Goal: Information Seeking & Learning: Learn about a topic

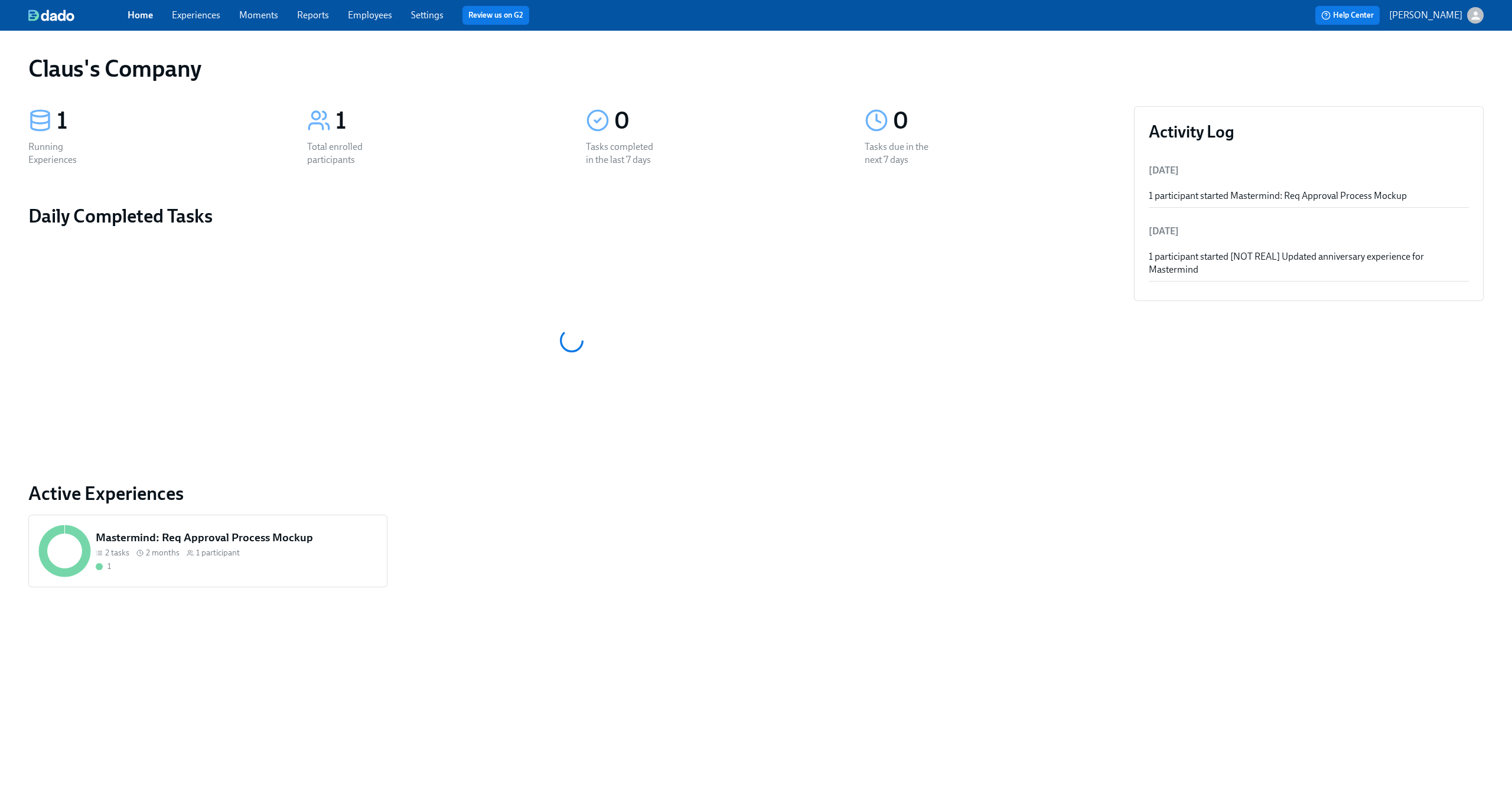
click at [359, 17] on link "Employees" at bounding box center [370, 16] width 45 height 12
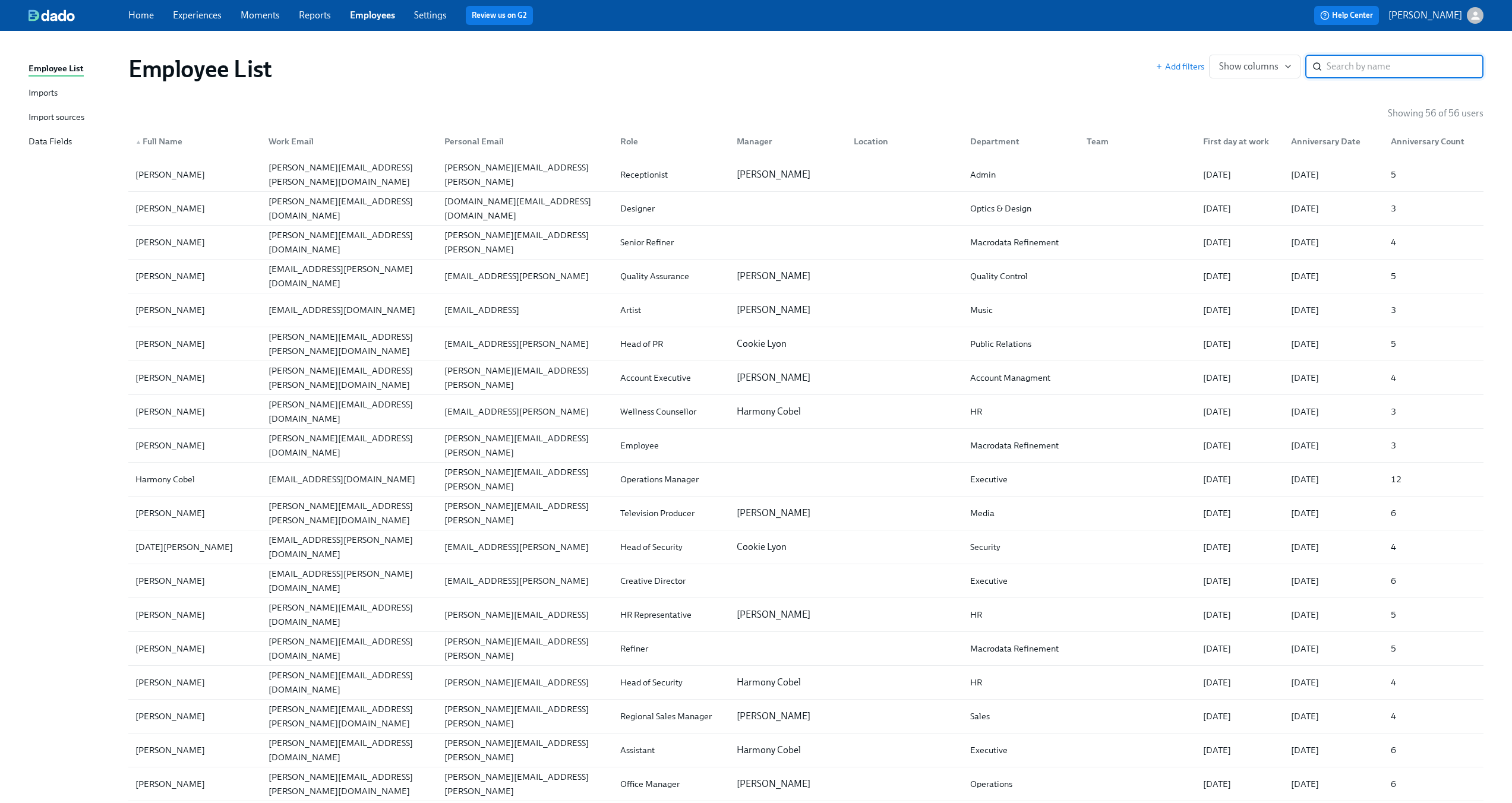
click at [1473, 18] on icon "button" at bounding box center [1475, 16] width 9 height 9
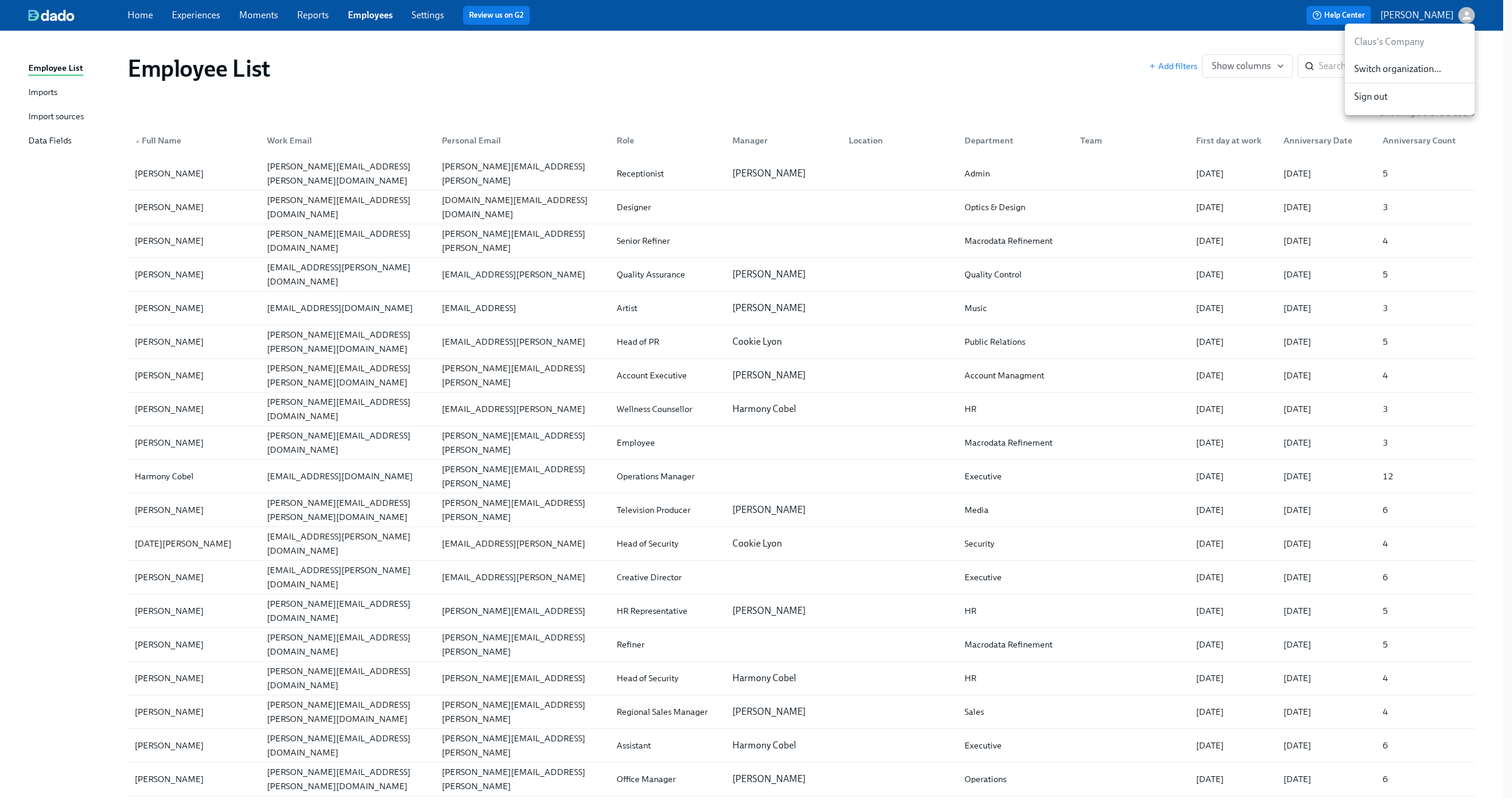
click at [1412, 74] on span "Switch organization..." at bounding box center [1410, 68] width 111 height 13
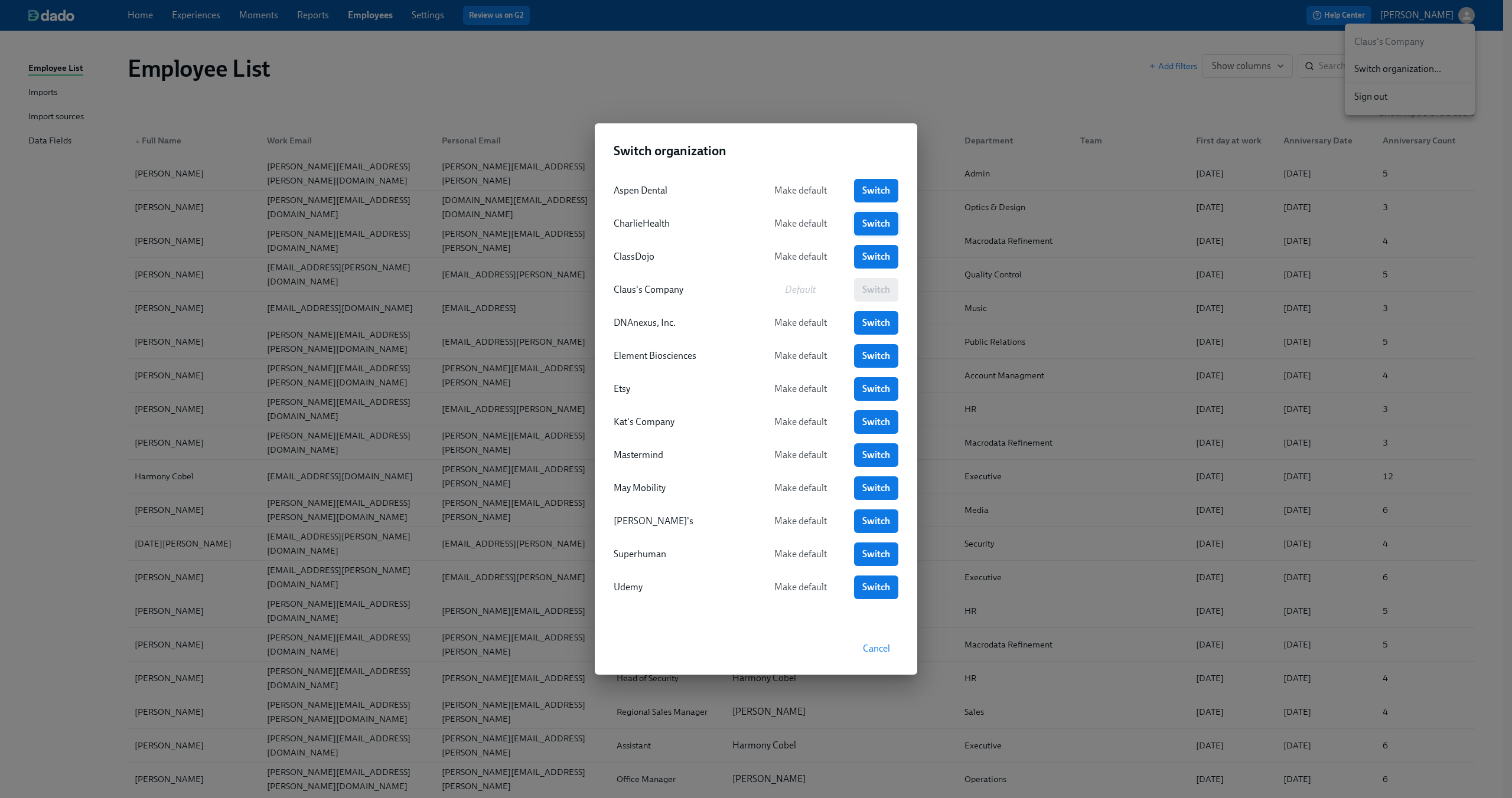
click at [872, 220] on span "Switch" at bounding box center [876, 224] width 28 height 12
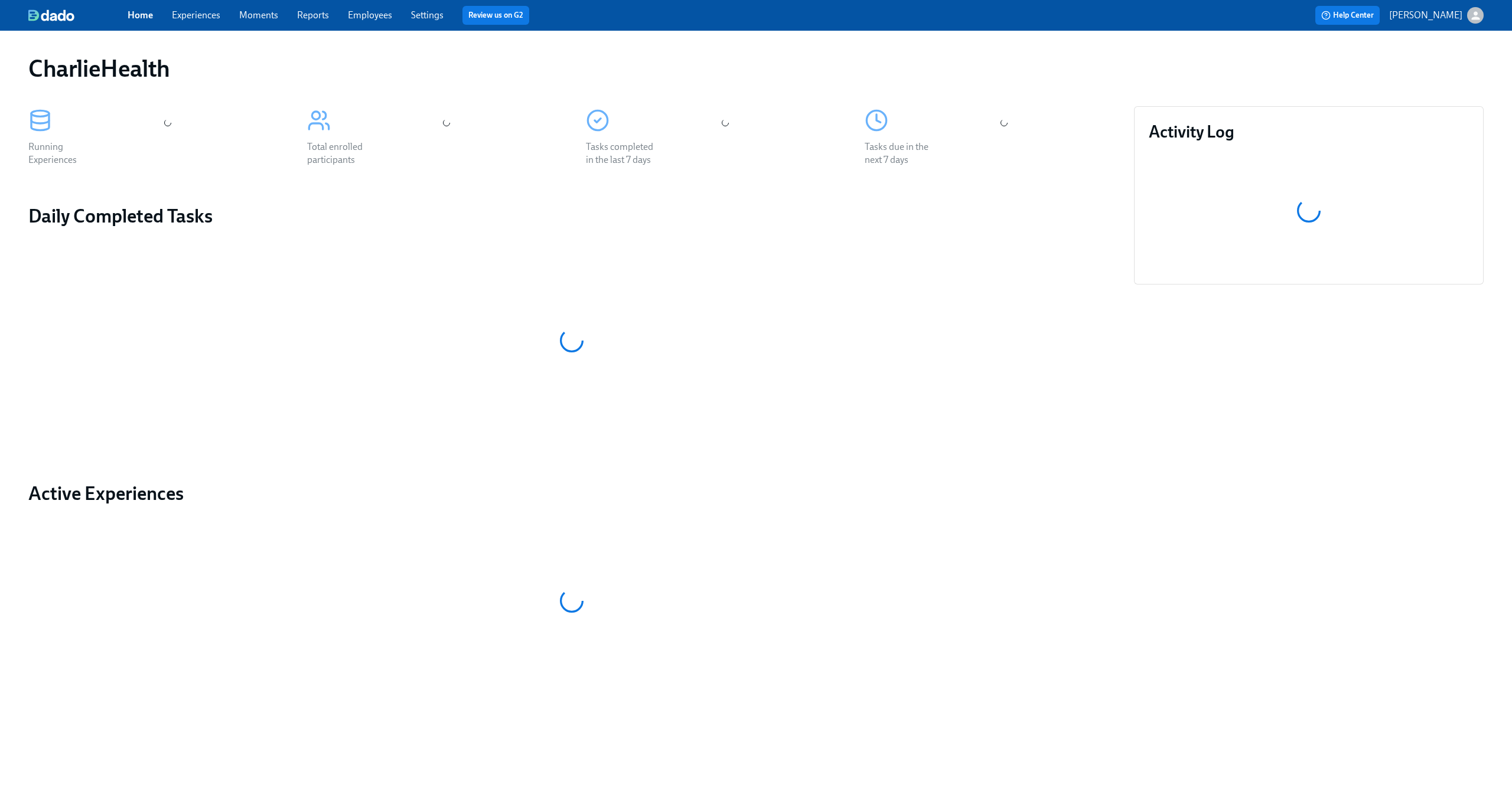
click at [367, 17] on link "Employees" at bounding box center [370, 16] width 45 height 12
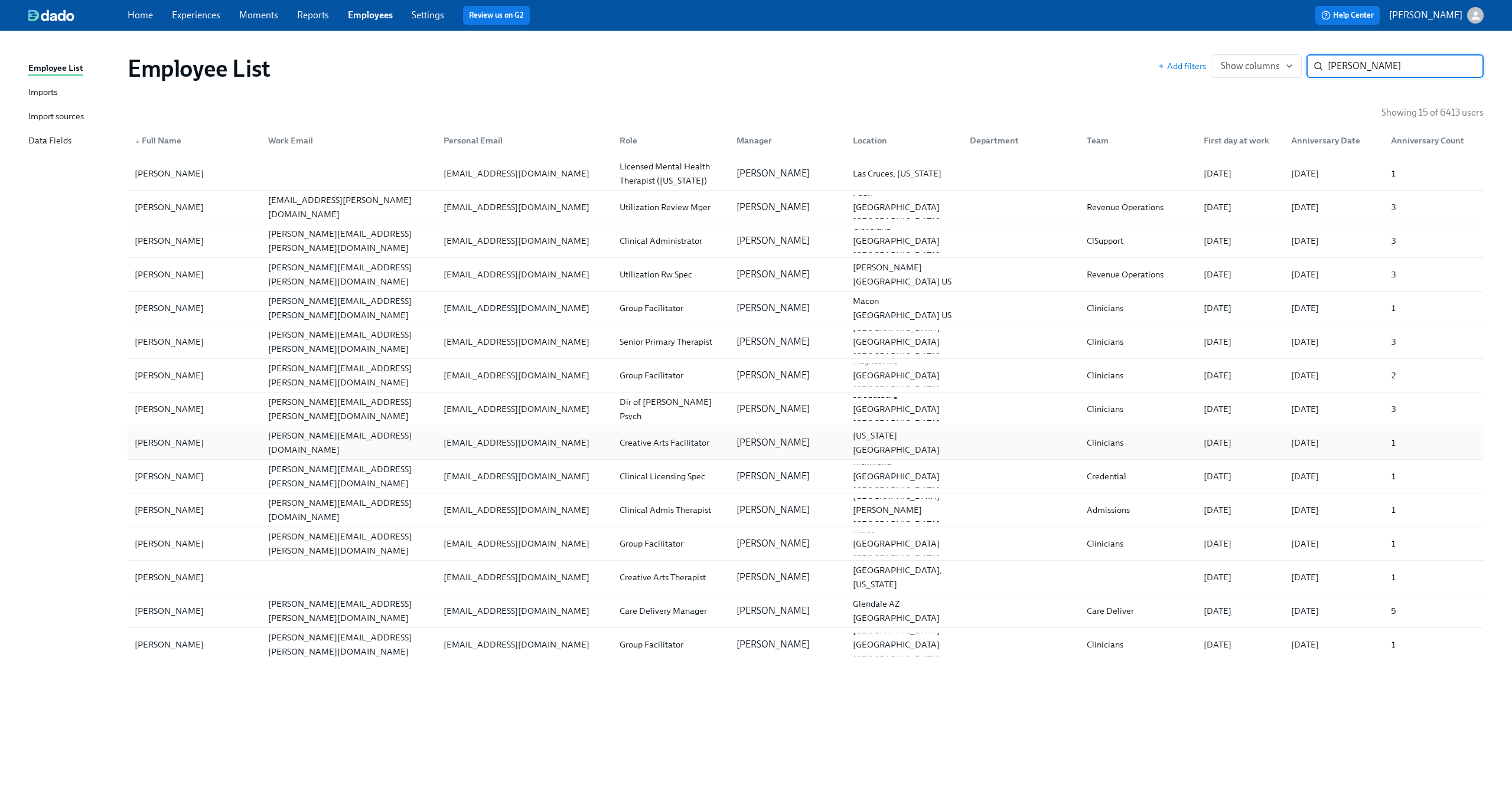
type input "rebecca"
click at [412, 447] on div "rebecca.lermsider@charliehealth.com" at bounding box center [349, 442] width 171 height 28
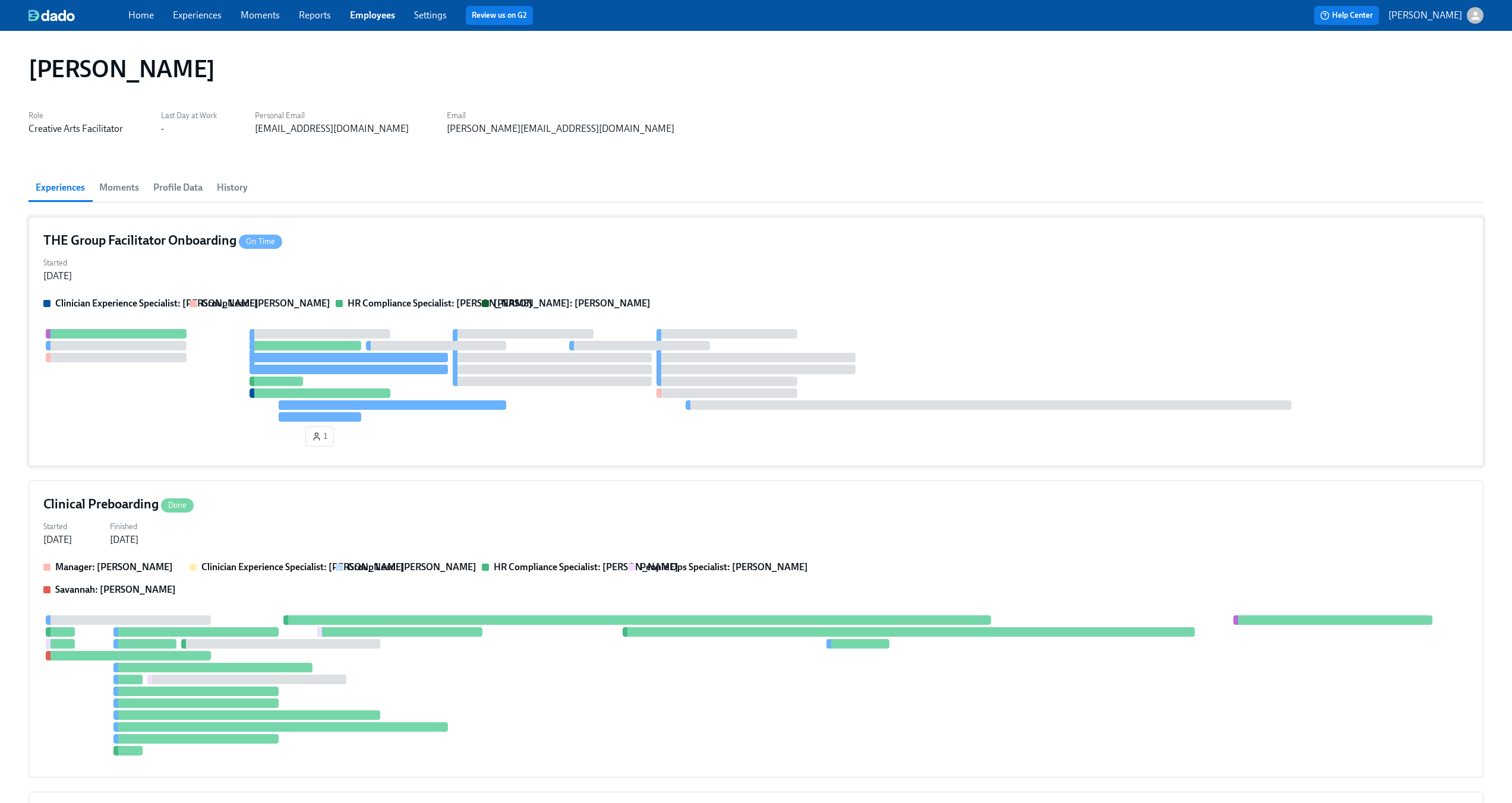
click at [400, 267] on div "Started Aug 29, 2025" at bounding box center [755, 268] width 1425 height 28
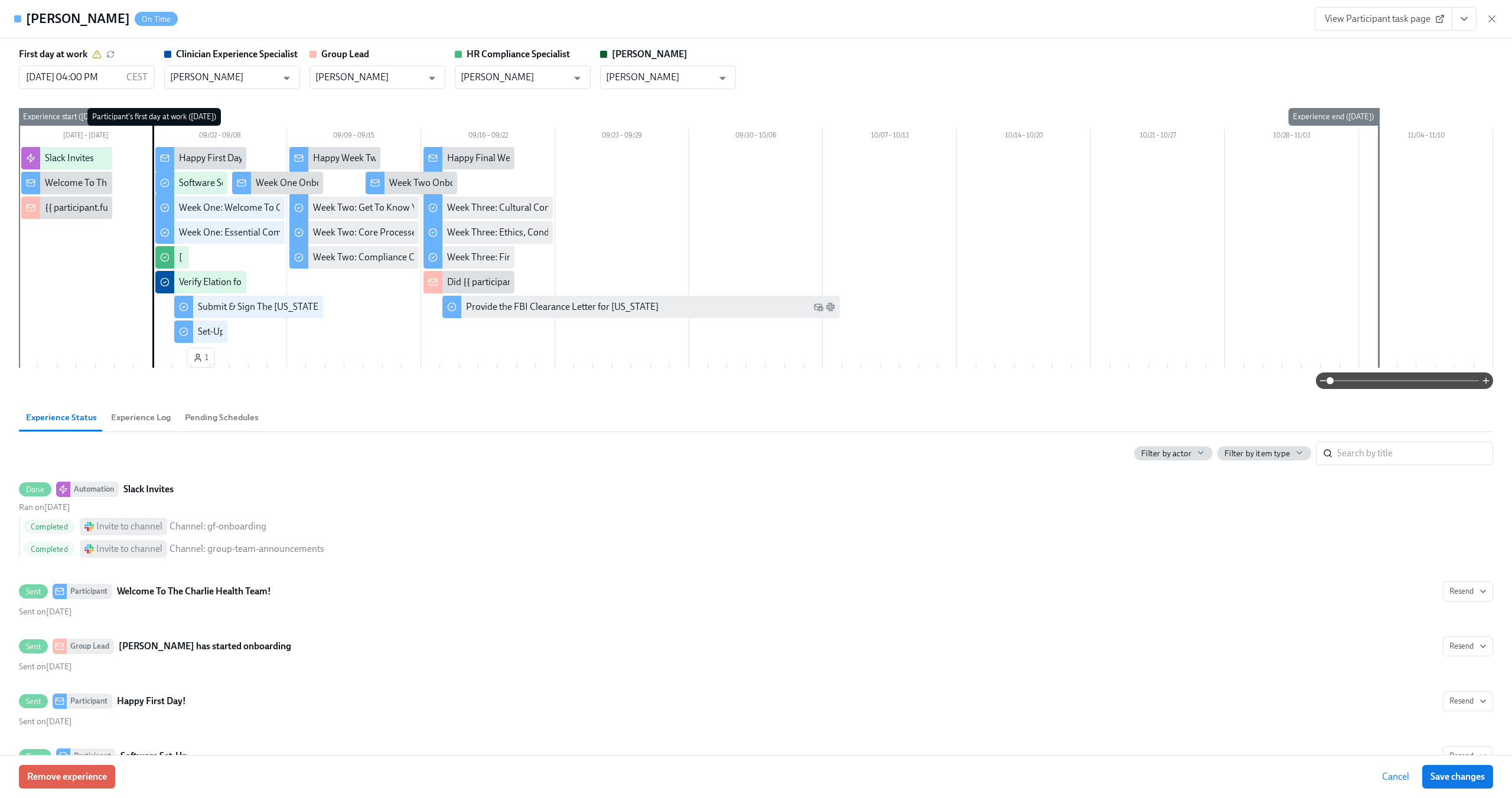
click at [163, 419] on span "Experience Log" at bounding box center [140, 418] width 59 height 14
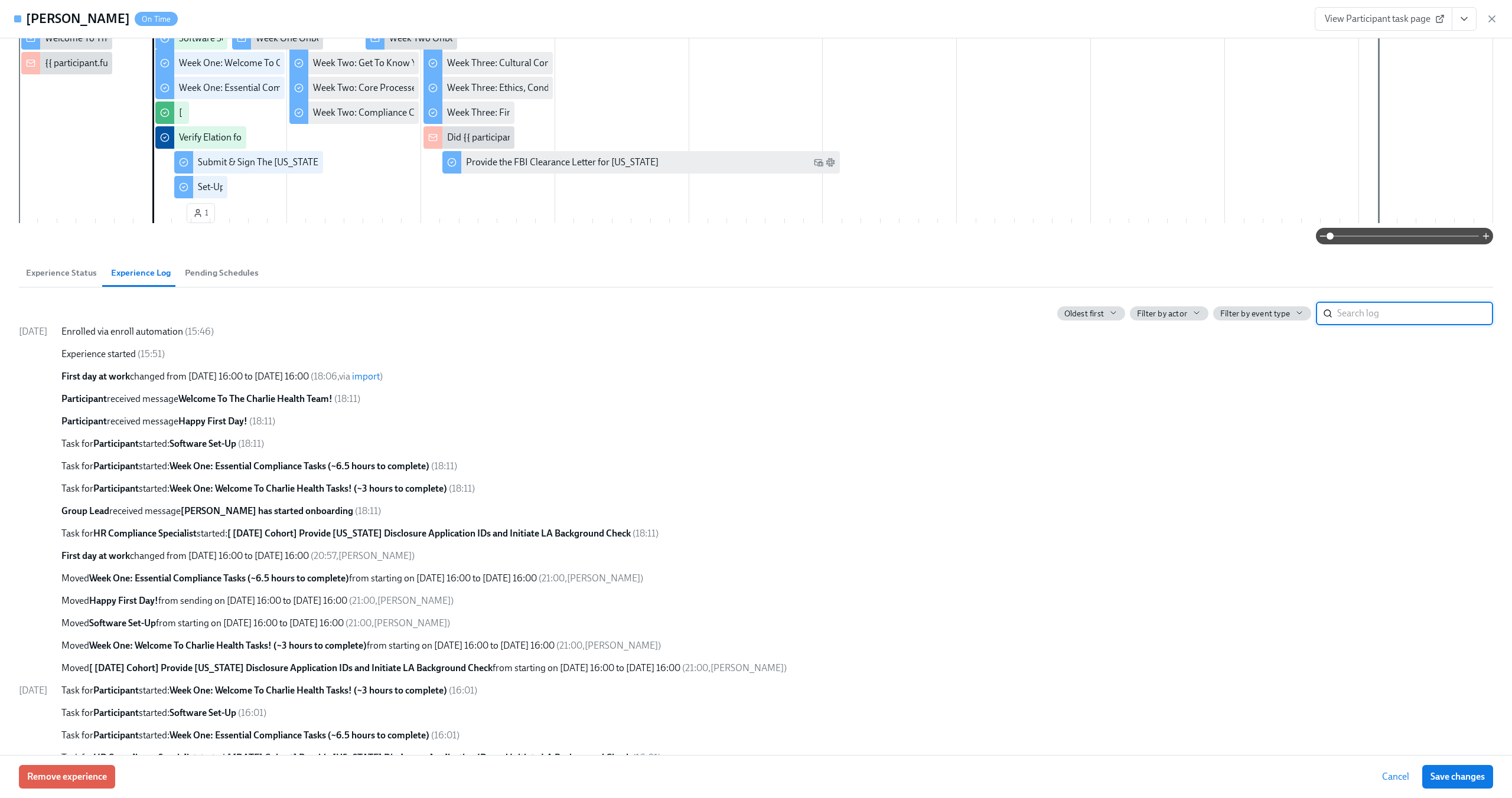
scroll to position [148, 0]
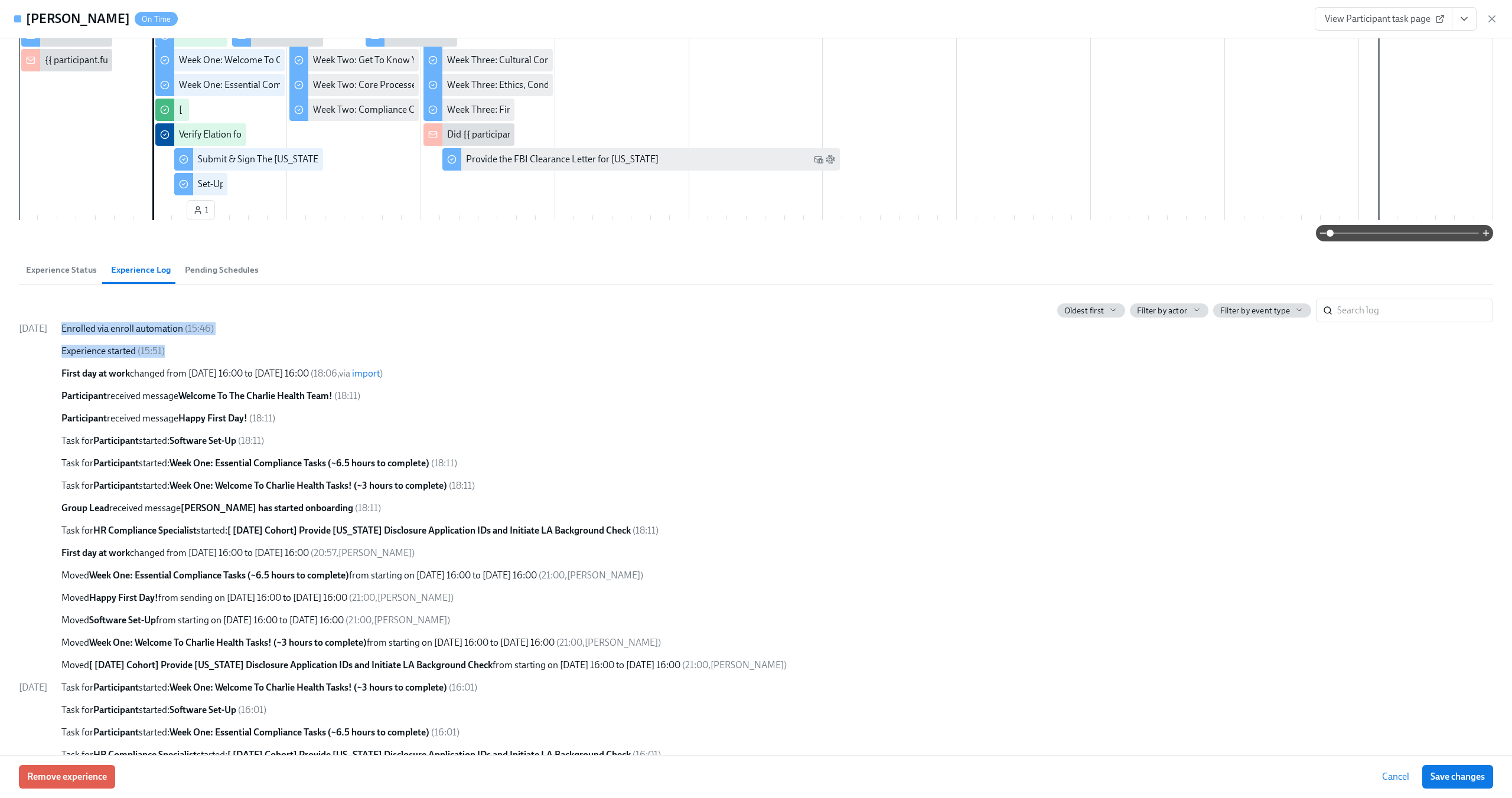
drag, startPoint x: 85, startPoint y: 333, endPoint x: 191, endPoint y: 345, distance: 106.7
click at [191, 345] on div "08/29/2025 Enrolled via enroll automation ( 15:46 ) Experience started ( 15:51 …" at bounding box center [756, 620] width 1474 height 596
click at [191, 347] on div "Experience started ( 15:51 )" at bounding box center [777, 351] width 1431 height 13
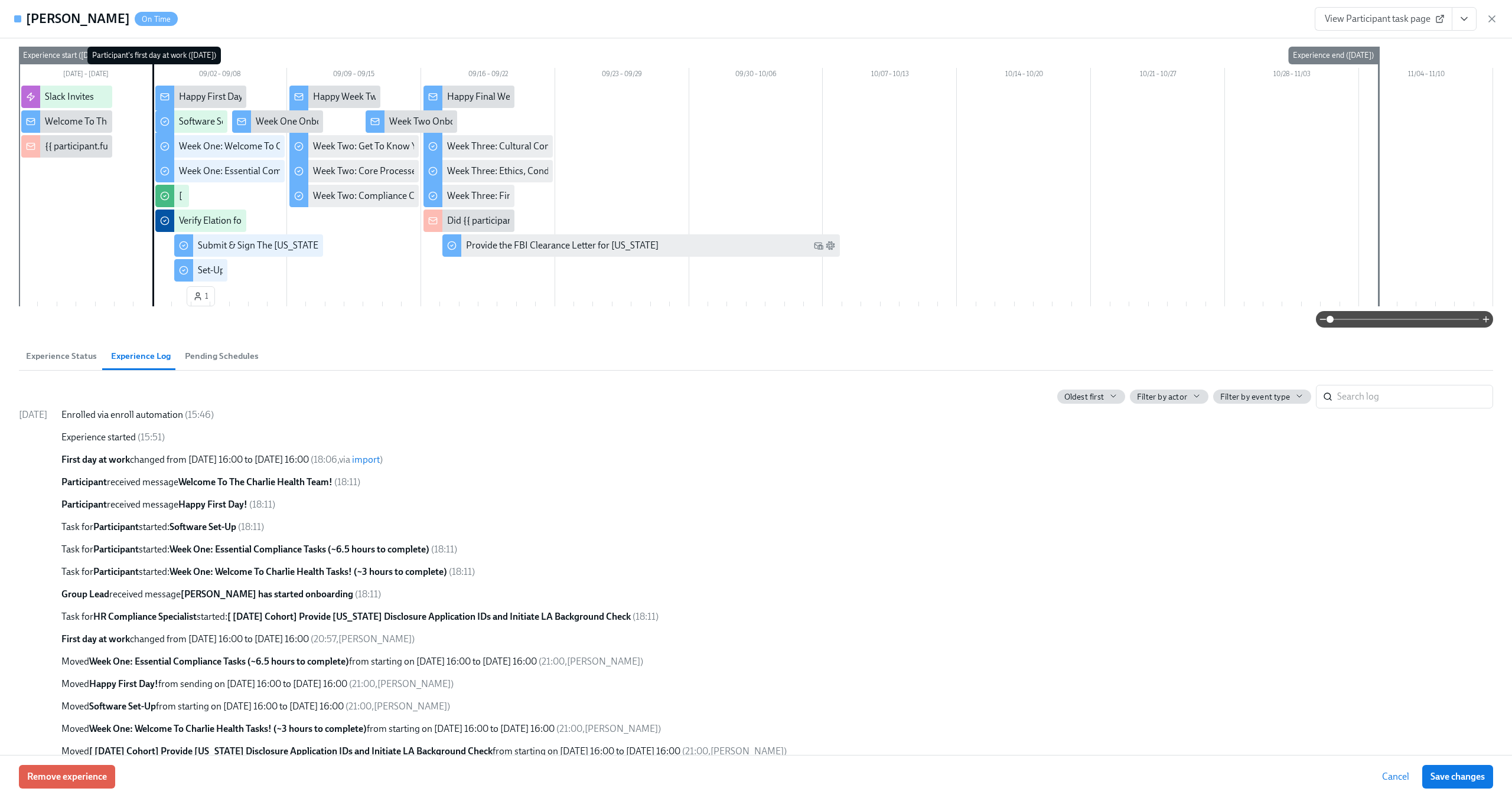
scroll to position [64, 0]
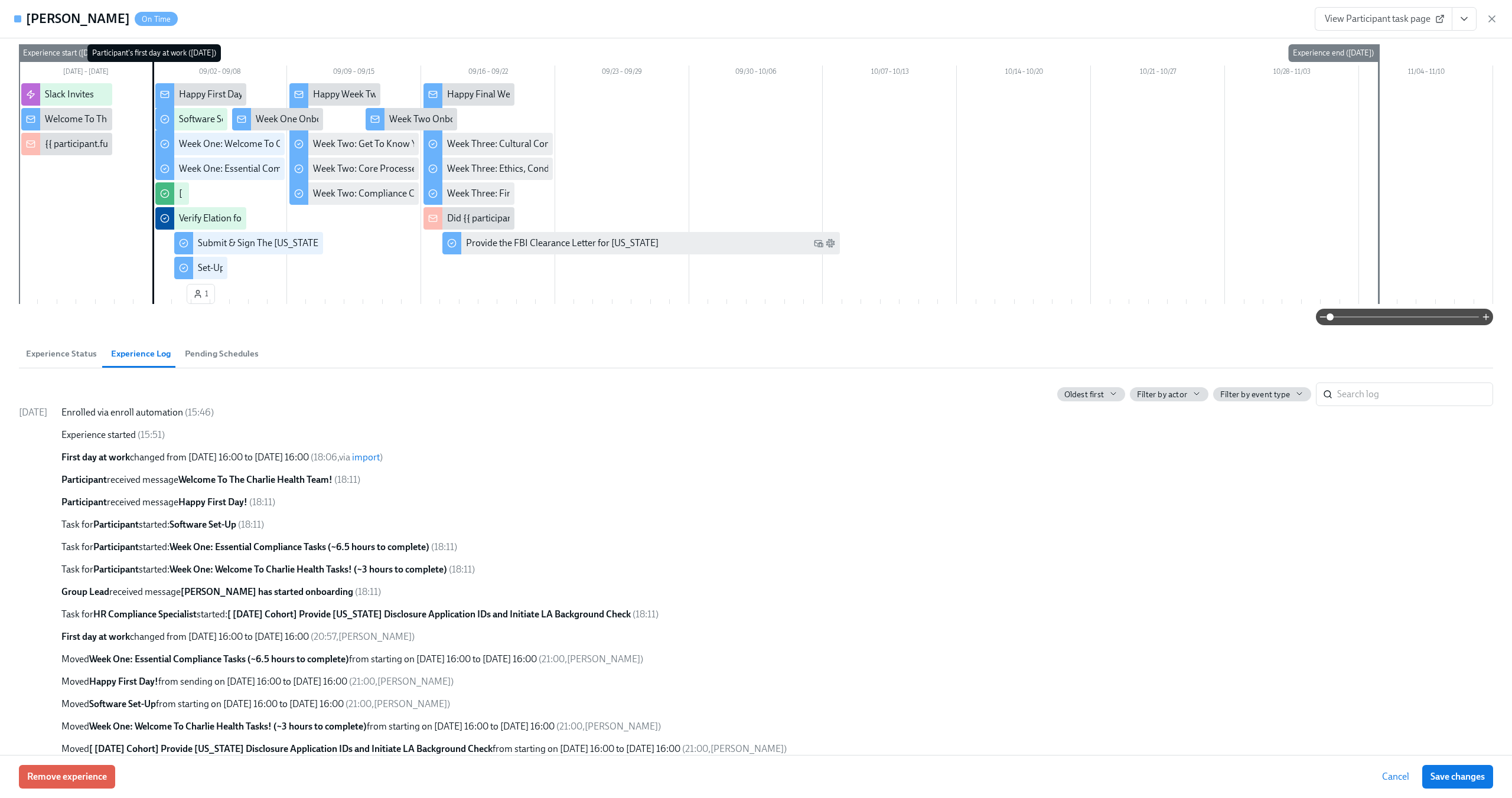
click at [77, 191] on div at bounding box center [756, 183] width 1474 height 198
drag, startPoint x: 84, startPoint y: 638, endPoint x: 519, endPoint y: 632, distance: 435.0
click at [519, 632] on div "08/29/2025 Enrolled via enroll automation ( 15:46 ) Experience started ( 15:51 …" at bounding box center [756, 704] width 1474 height 596
click at [519, 632] on div "First day at work changed from 08/26/2025 16:00 to 09/02/2025 16:00 ( 20:57 , C…" at bounding box center [777, 637] width 1431 height 13
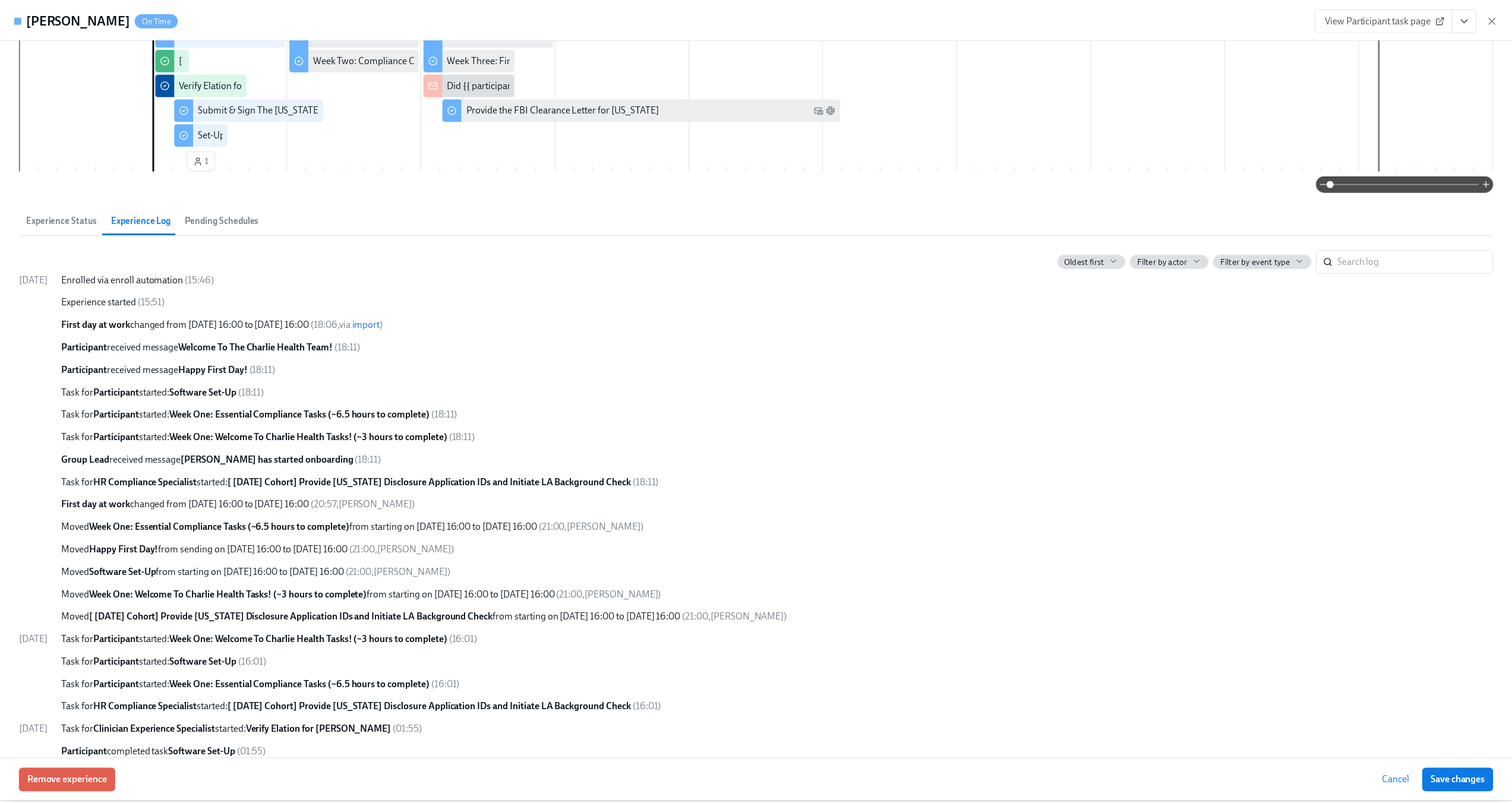
scroll to position [0, 0]
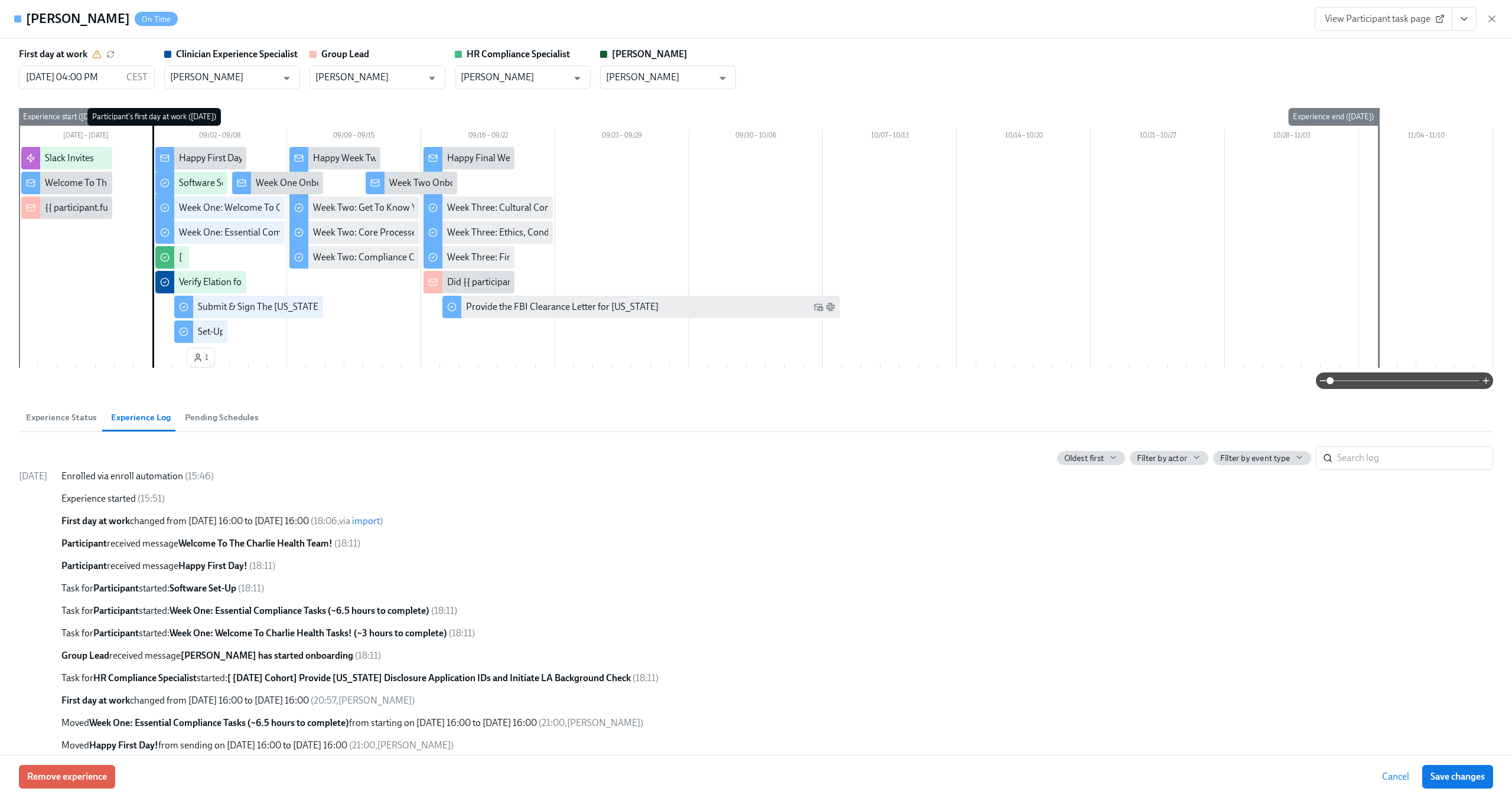
click at [92, 253] on div at bounding box center [756, 246] width 1474 height 198
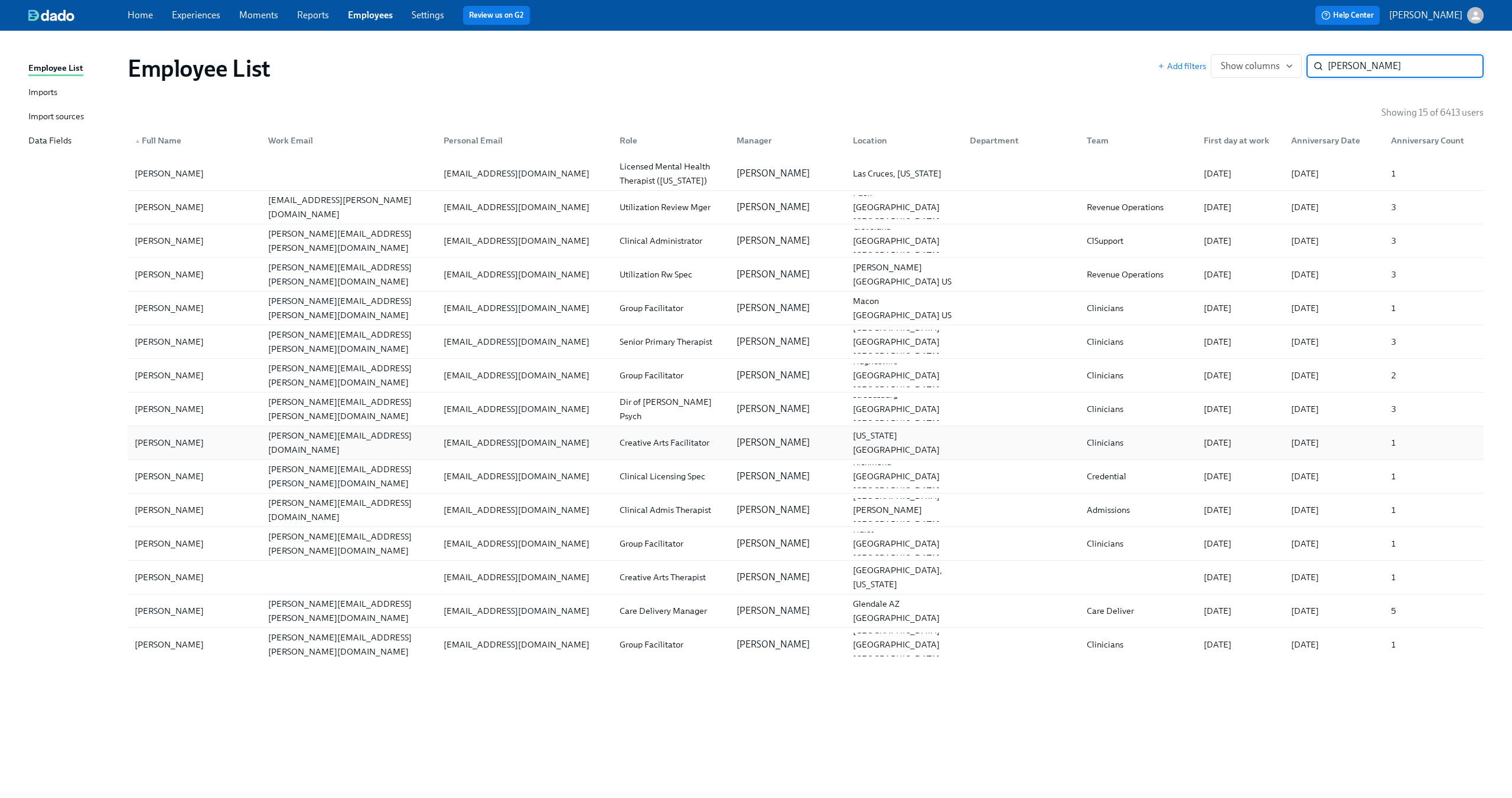
click at [337, 443] on div "rebecca.lermsider@charliehealth.com" at bounding box center [349, 442] width 171 height 28
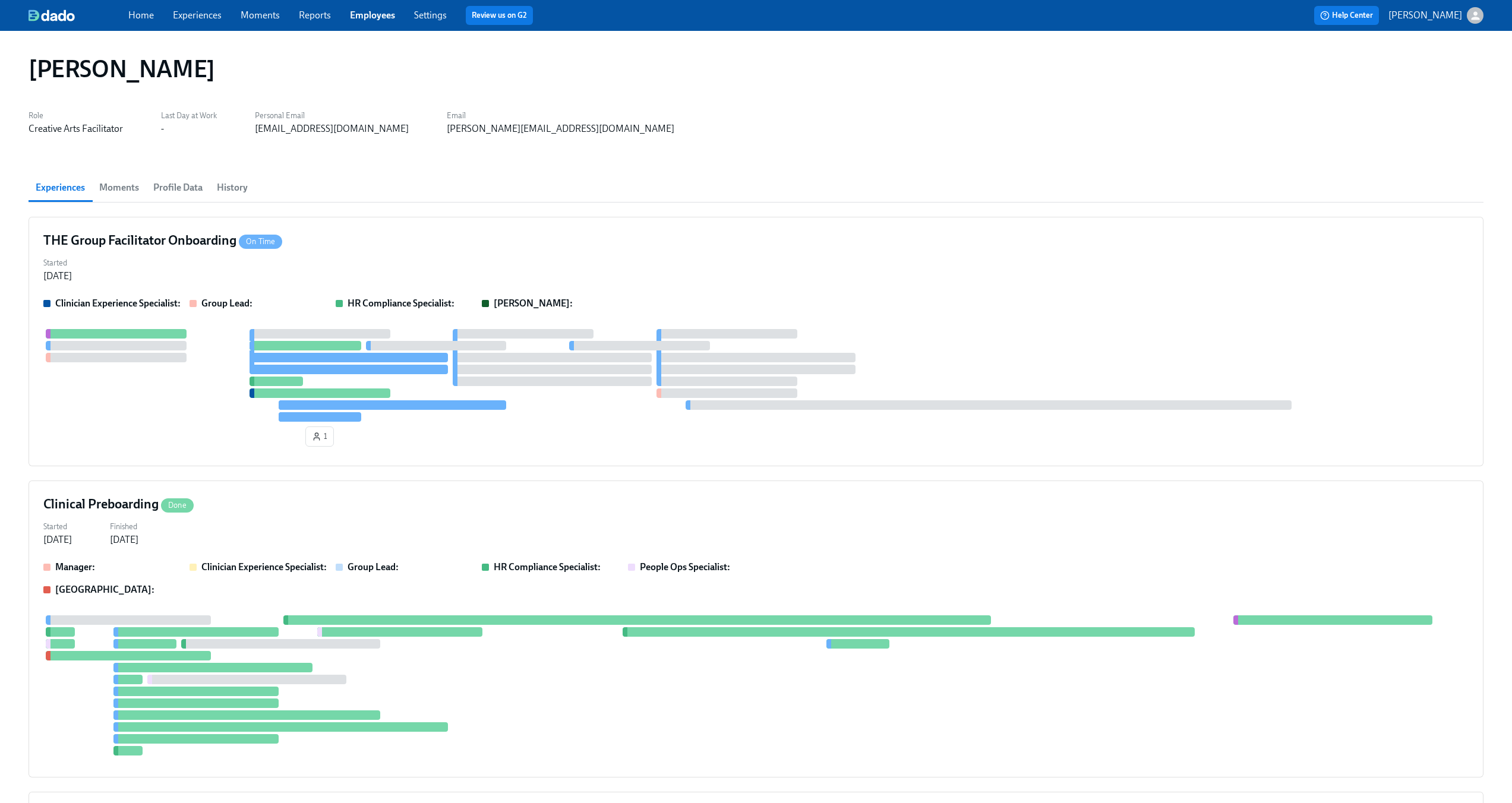
click at [192, 17] on link "Experiences" at bounding box center [198, 16] width 49 height 12
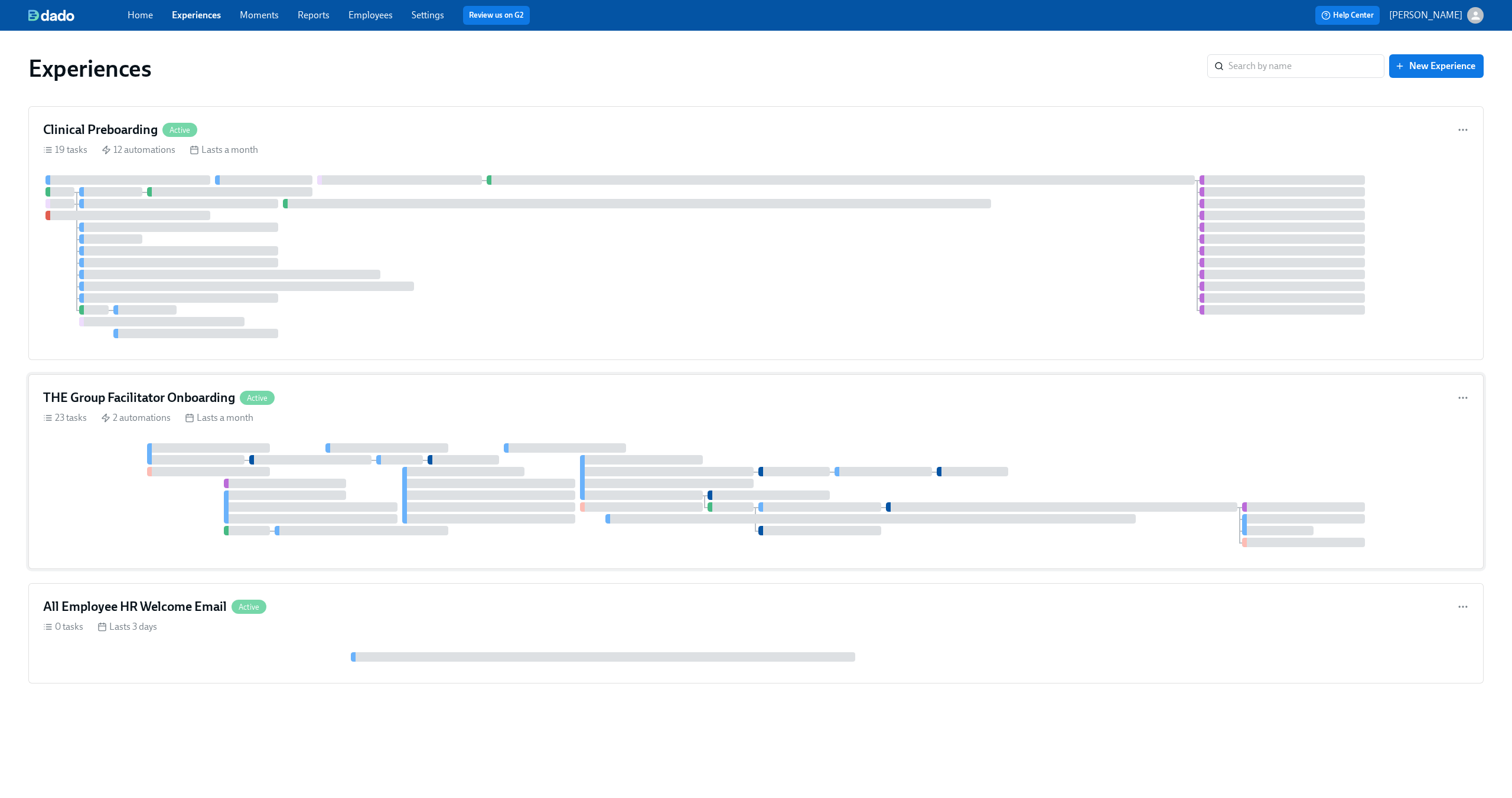
click at [456, 390] on div "THE Group Facilitator Onboarding Active" at bounding box center [756, 398] width 1425 height 17
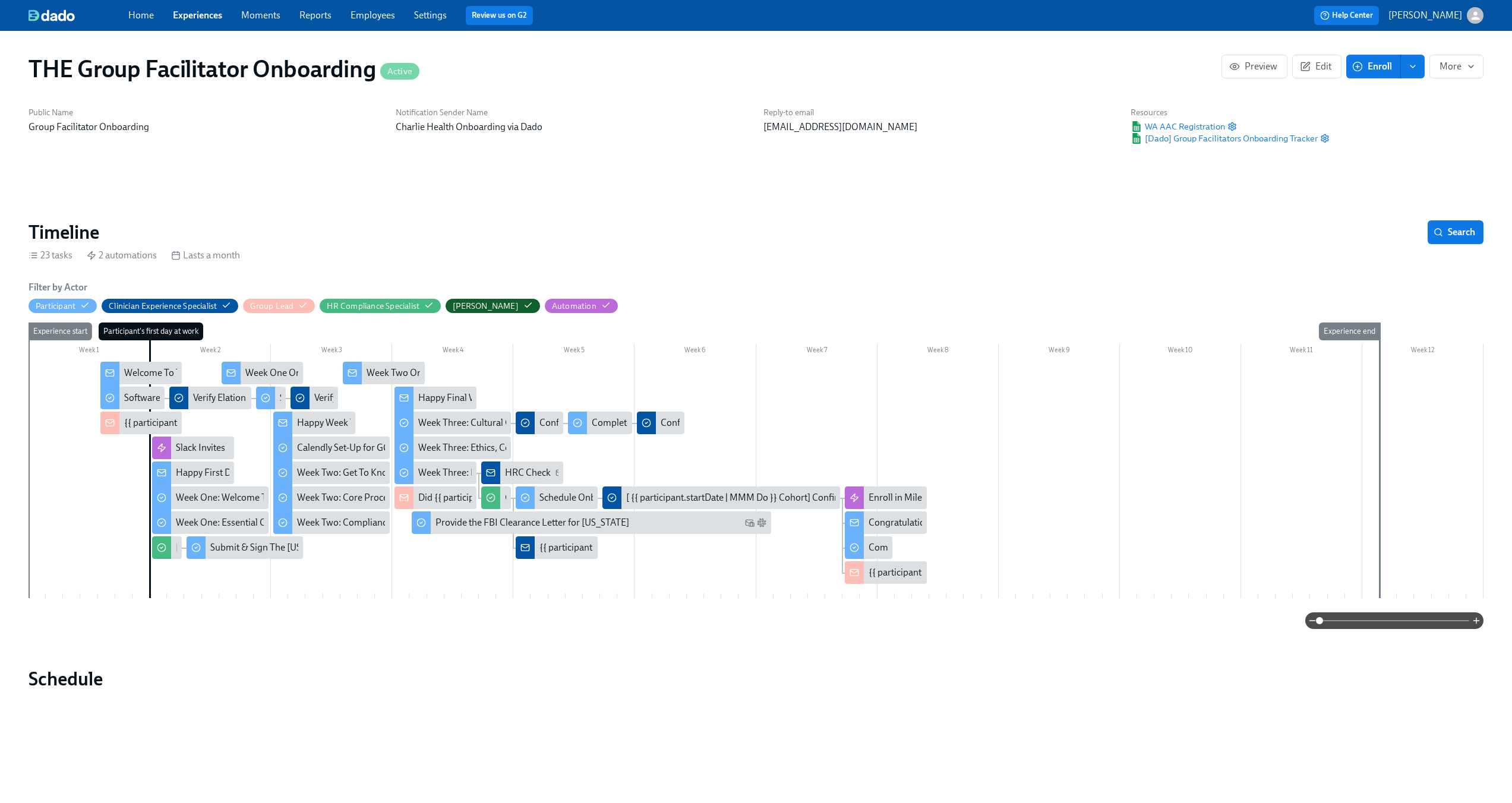
click at [1373, 621] on span at bounding box center [1394, 620] width 150 height 17
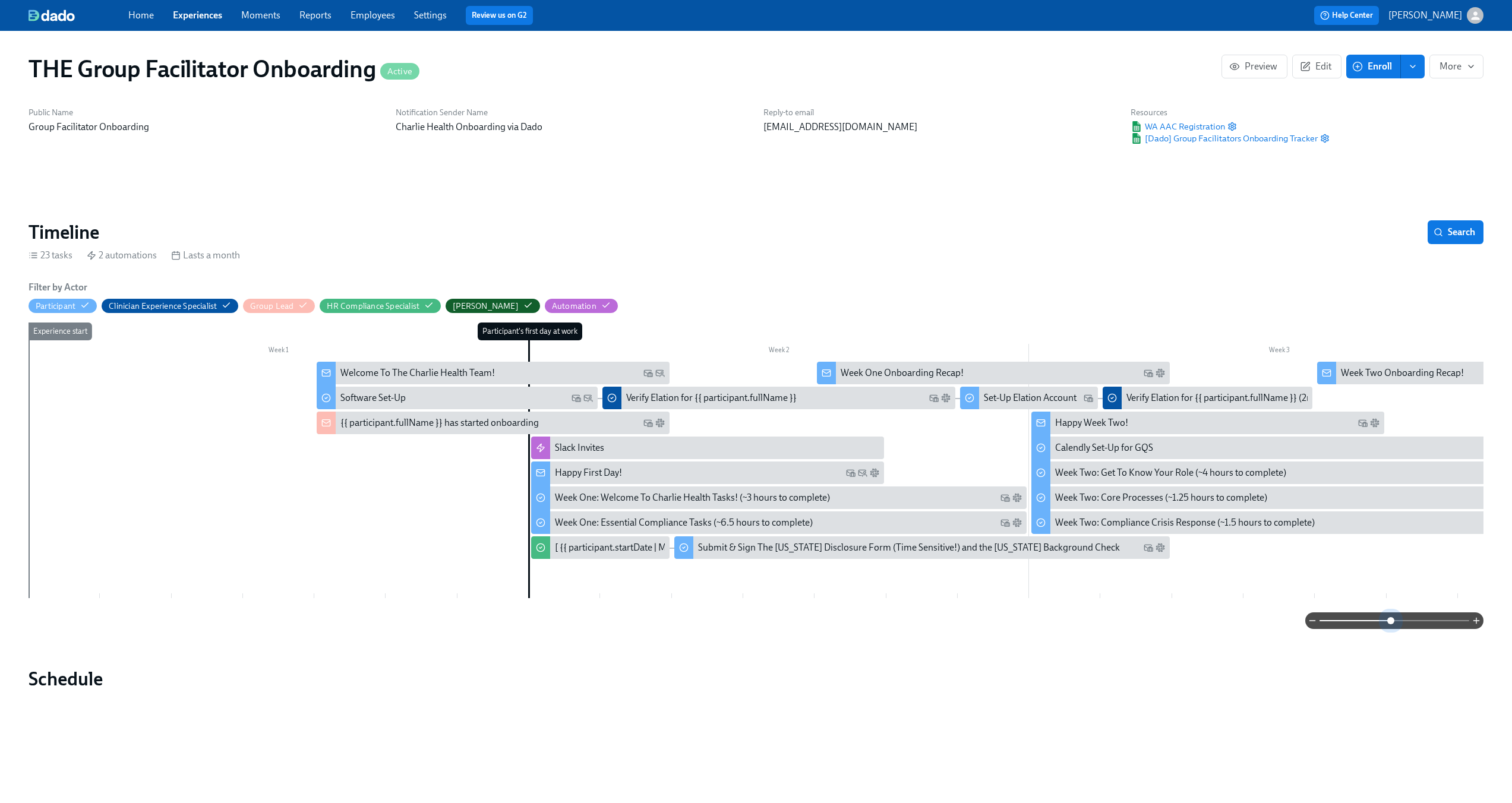
click at [1389, 621] on span at bounding box center [1394, 620] width 150 height 17
click at [420, 377] on div "Welcome To The Charlie Health Team!" at bounding box center [418, 373] width 155 height 13
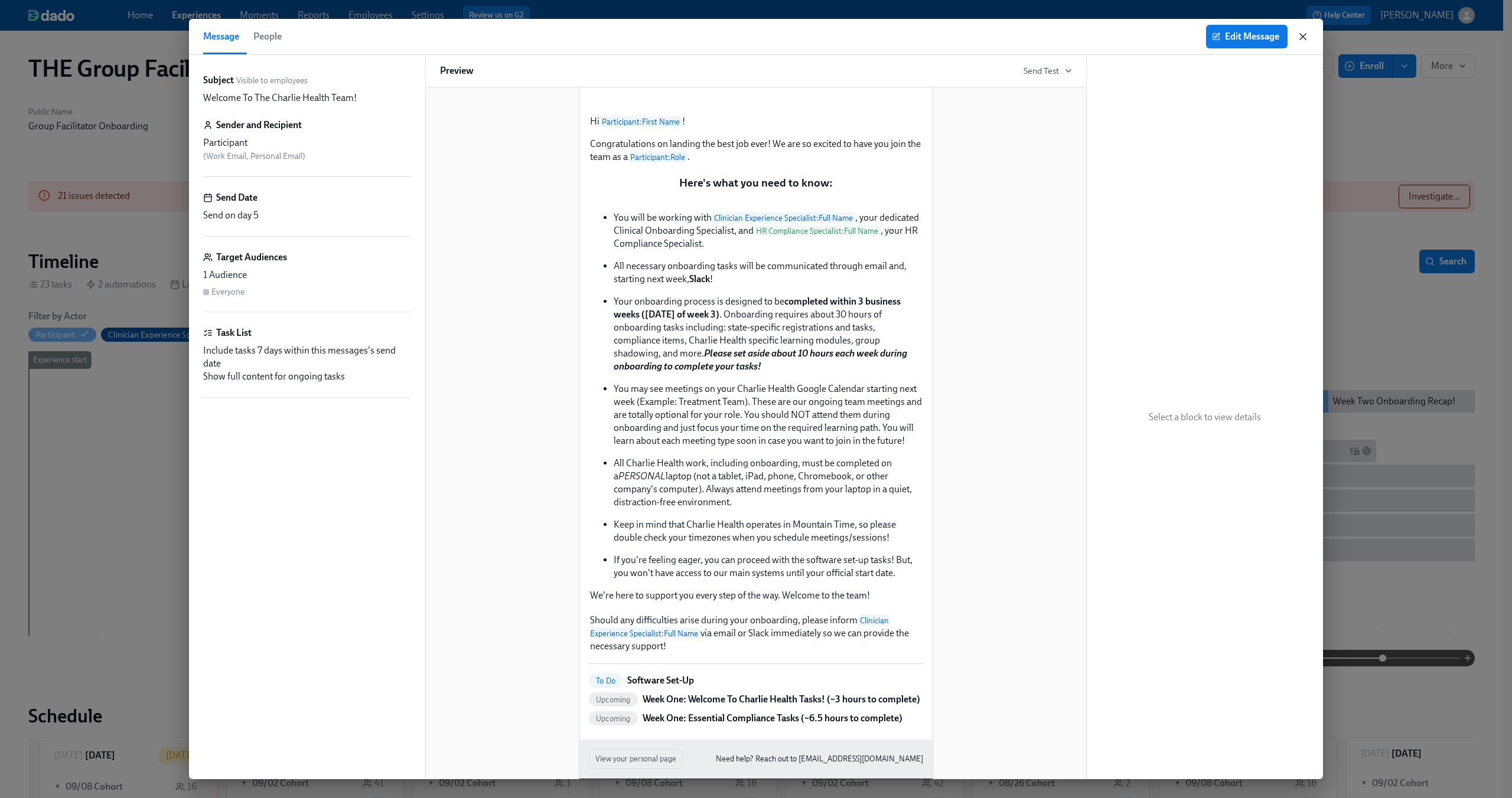
scroll to position [0, 17911]
click at [1303, 42] on icon "button" at bounding box center [1303, 37] width 12 height 12
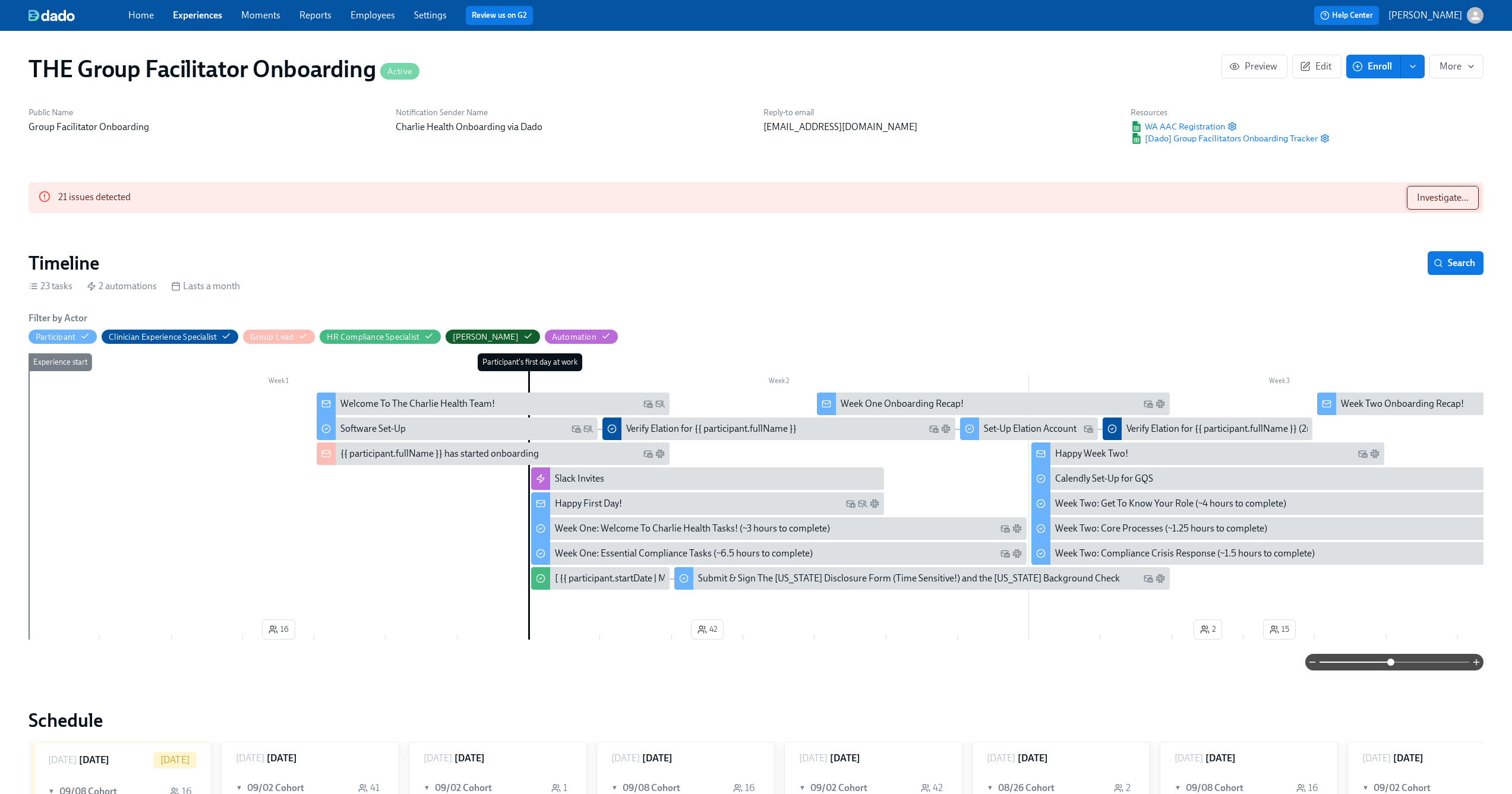
click at [1424, 196] on span "Investigate..." at bounding box center [1443, 198] width 52 height 12
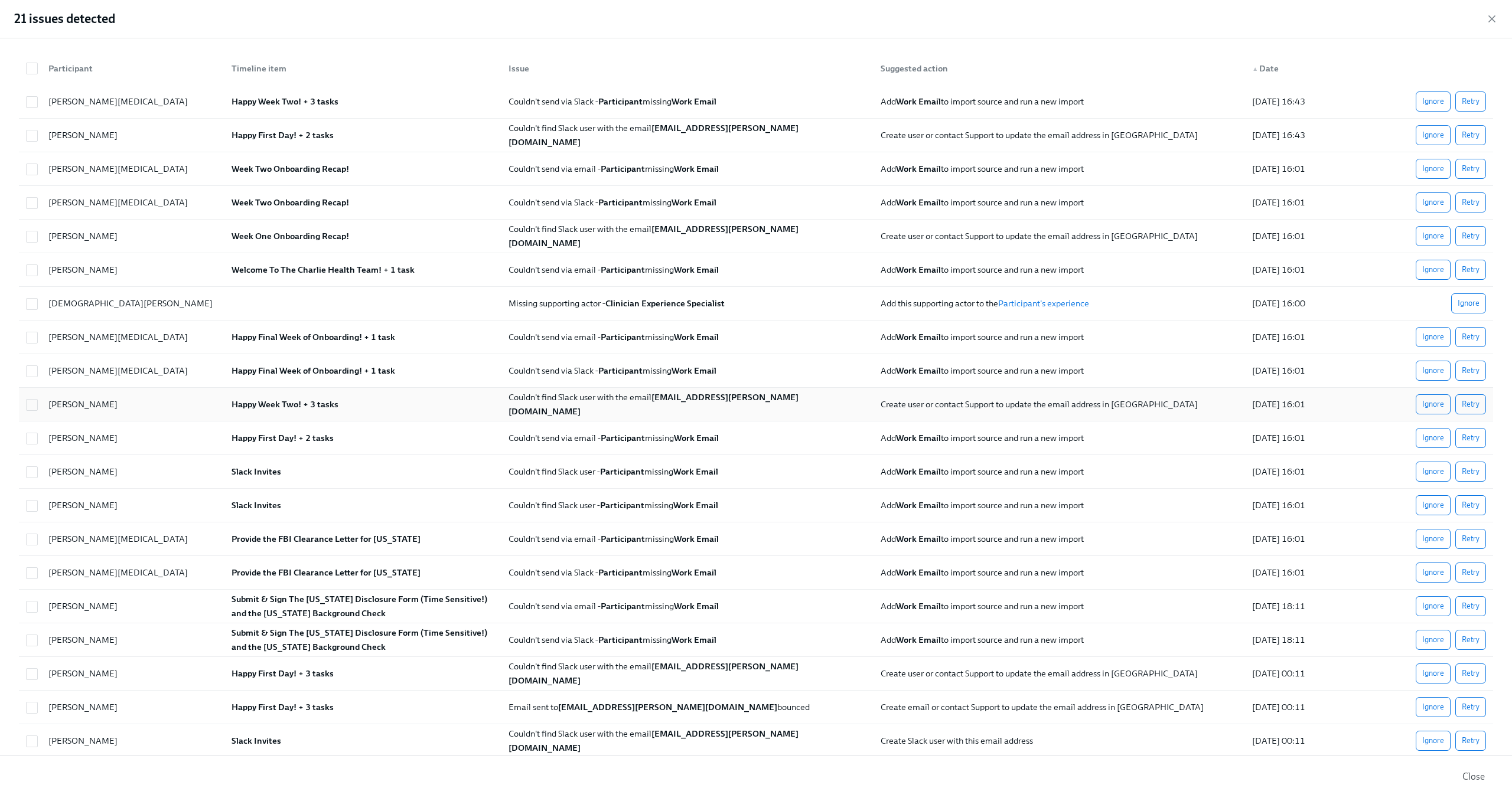
scroll to position [51, 0]
